Goal: Information Seeking & Learning: Find specific fact

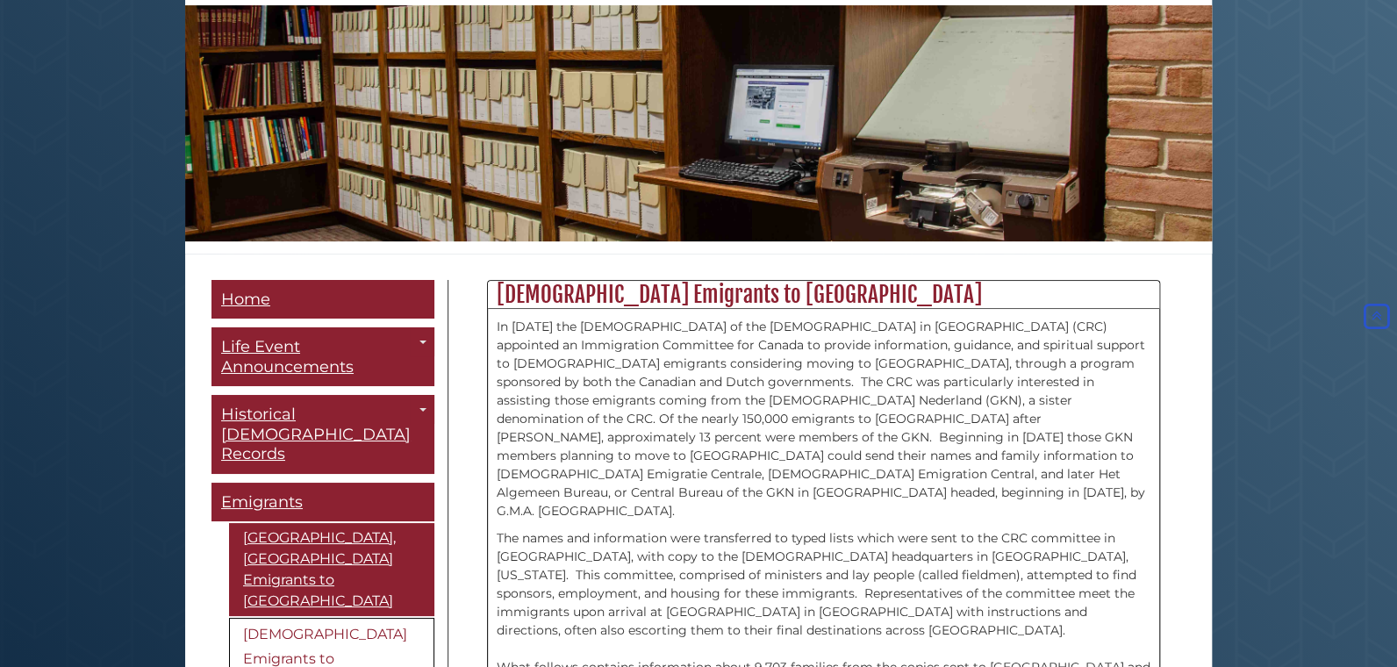
scroll to position [40, 0]
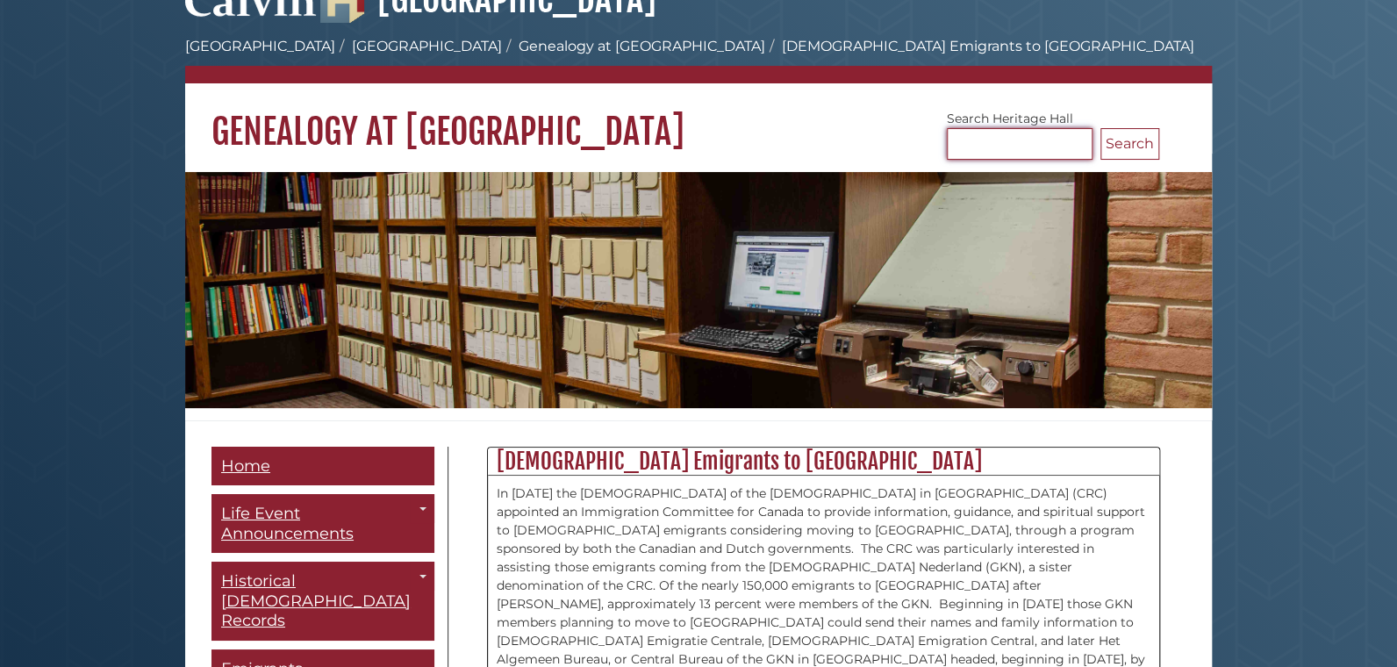
click at [1038, 143] on input "Search Heritage Hall" at bounding box center [1020, 144] width 146 height 32
type input "******"
click at [1101, 128] on button "Search" at bounding box center [1130, 144] width 59 height 32
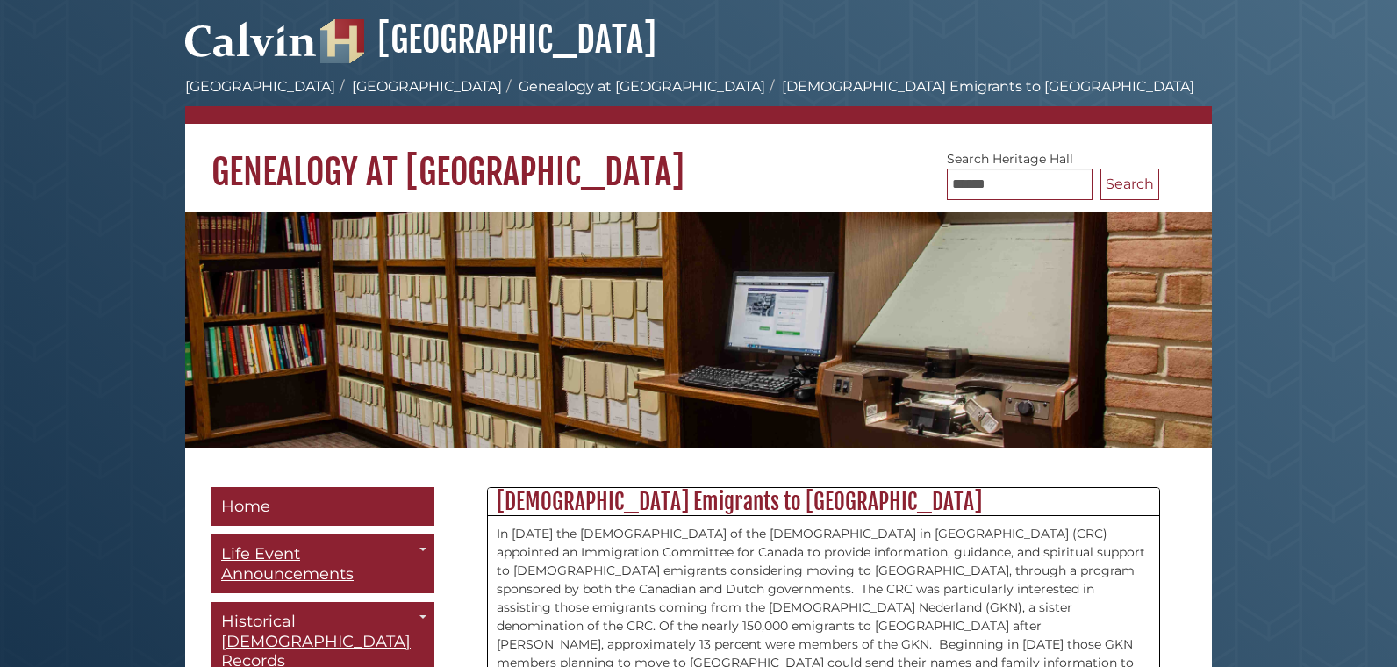
scroll to position [40, 0]
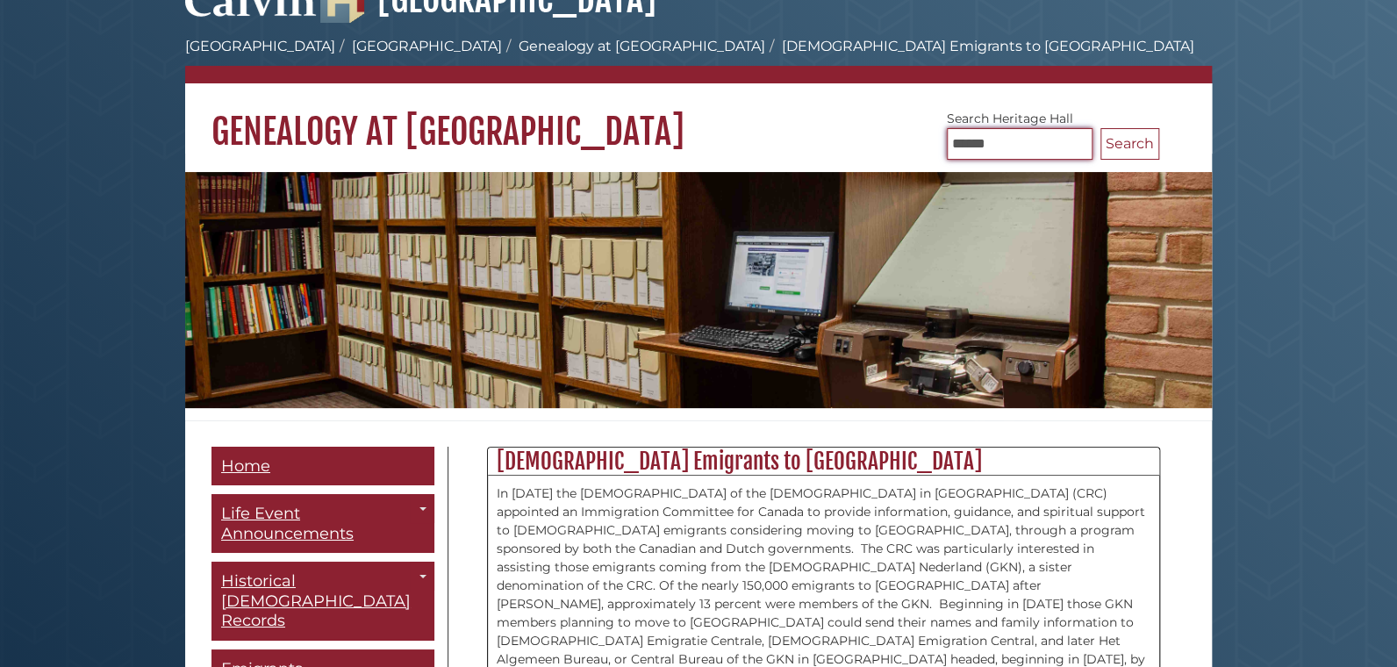
drag, startPoint x: 999, startPoint y: 140, endPoint x: 879, endPoint y: 162, distance: 122.2
click at [879, 162] on div "Calvin University Hekman Library Heritage Hall Genealogy at Heritage Hall Dutch…" at bounding box center [698, 226] width 1027 height 389
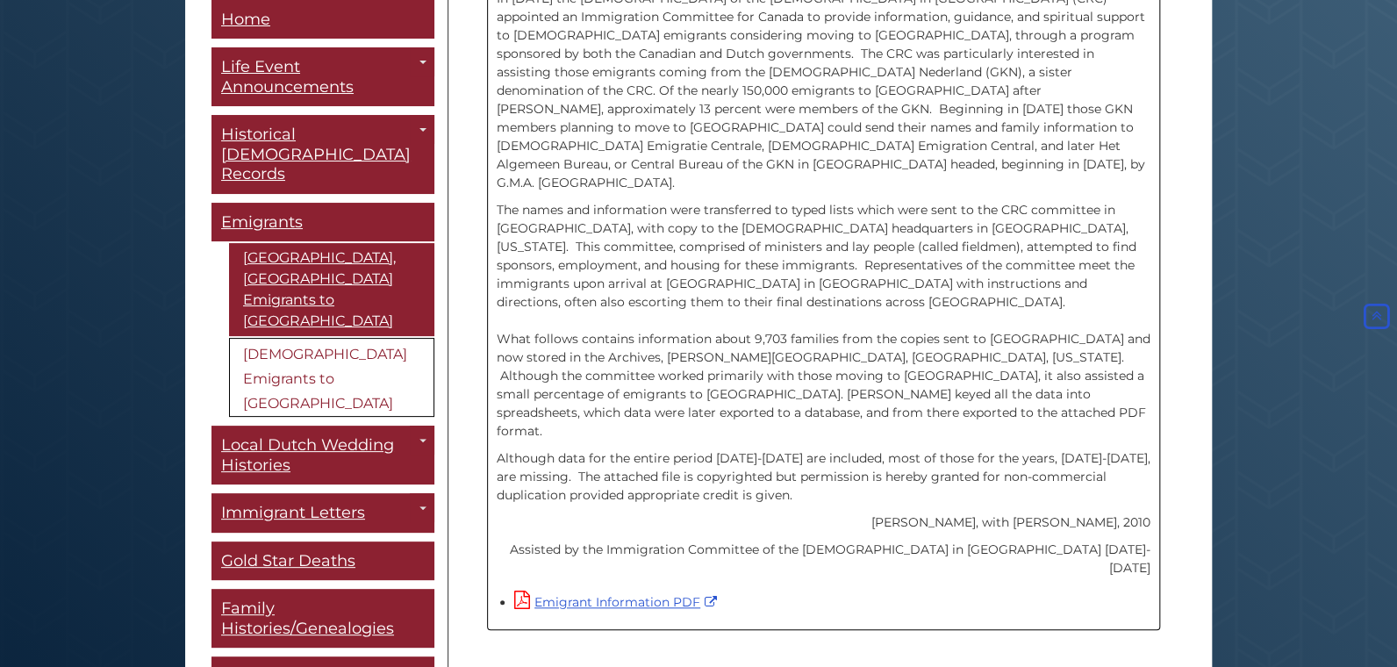
scroll to position [567, 0]
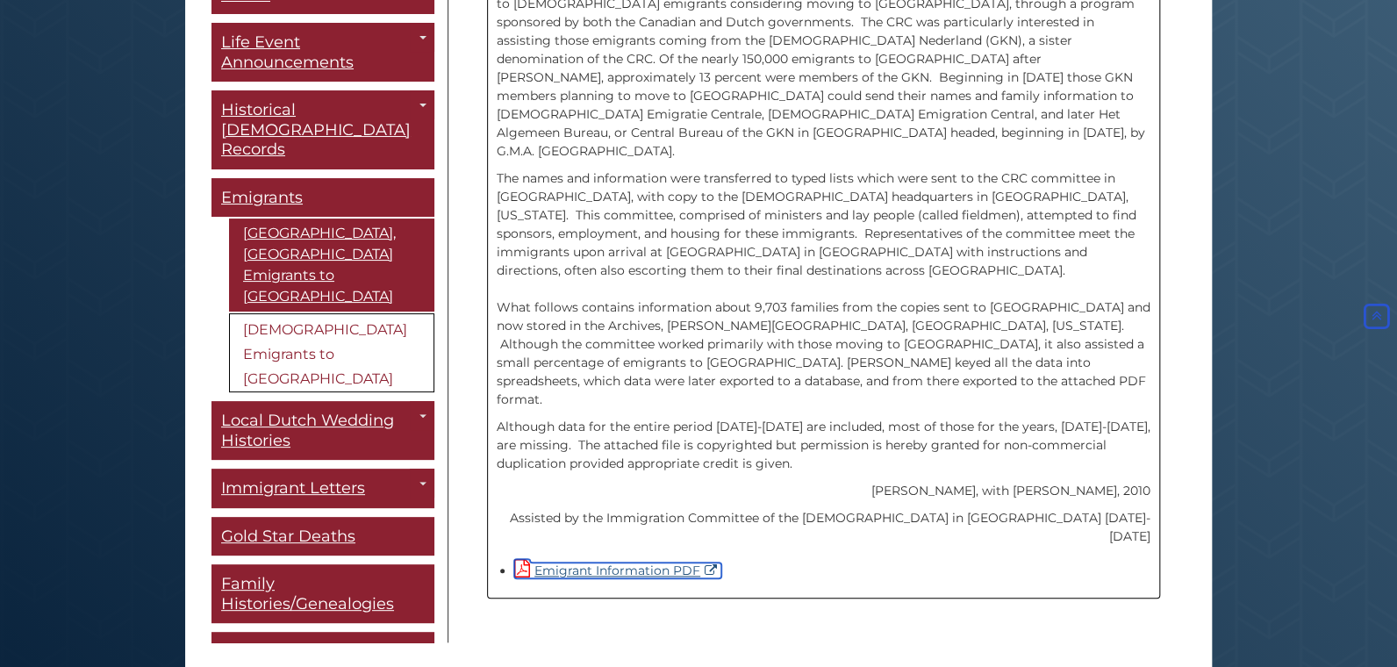
click at [650, 563] on link "Emigrant Information PDF" at bounding box center [617, 571] width 207 height 16
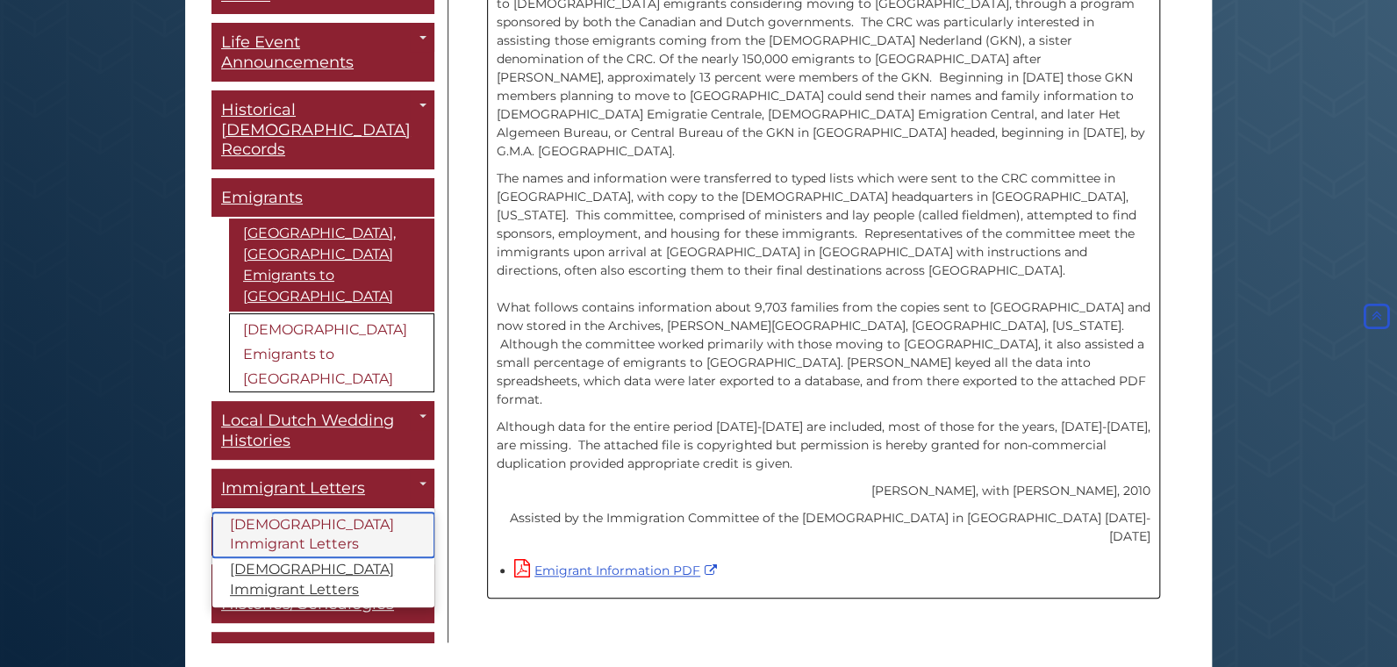
click at [316, 513] on link "Dutch Immigrant Letters" at bounding box center [323, 536] width 222 height 46
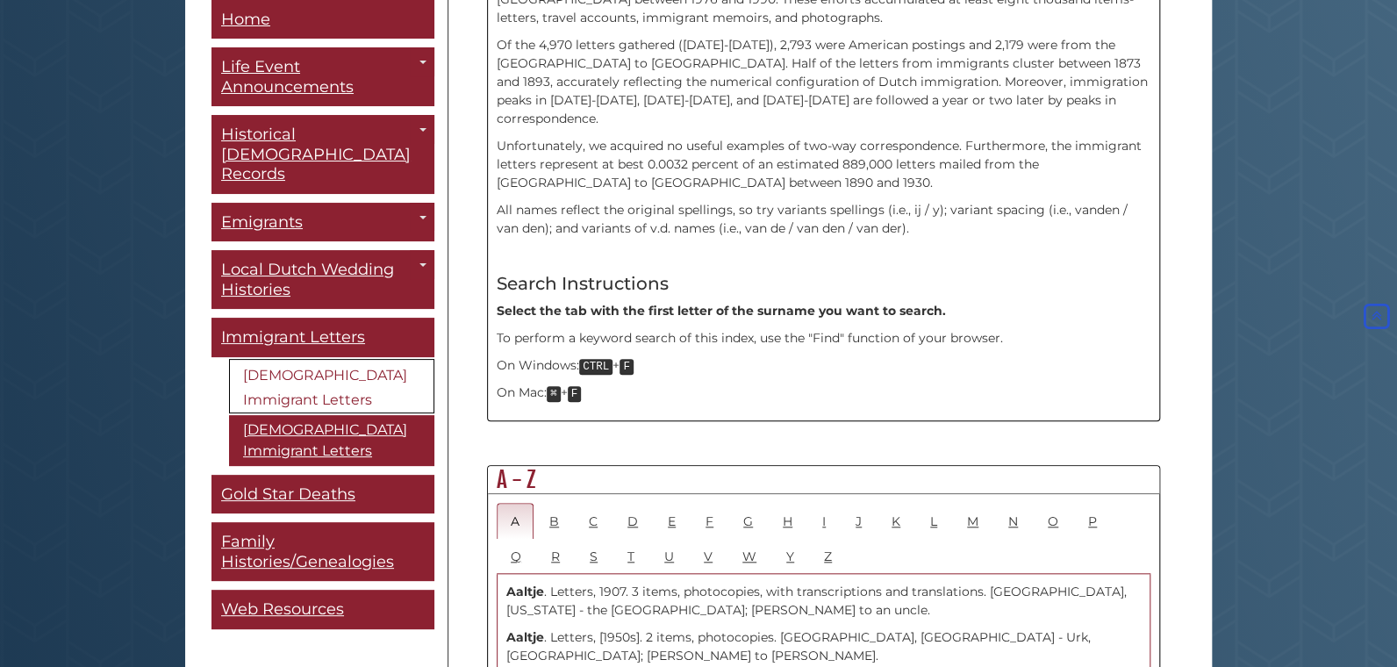
scroll to position [701, 0]
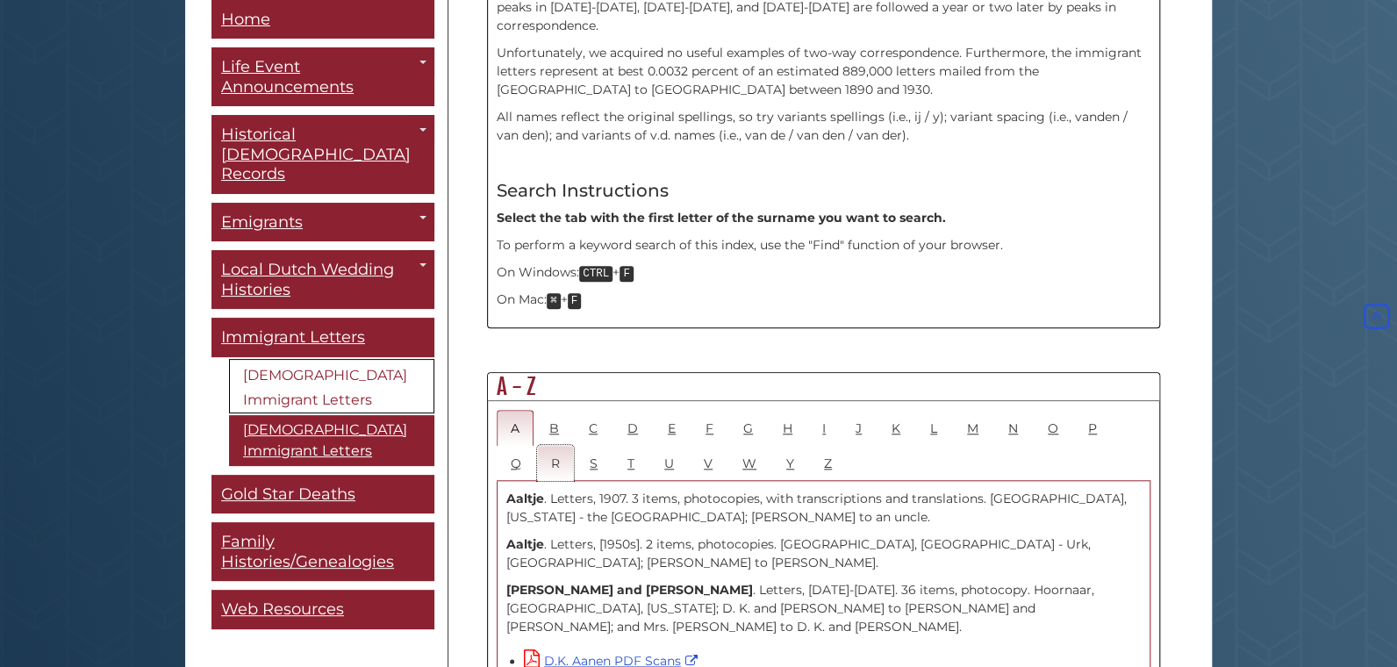
click at [537, 445] on link "R" at bounding box center [555, 463] width 37 height 36
